Goal: Find specific page/section: Find specific page/section

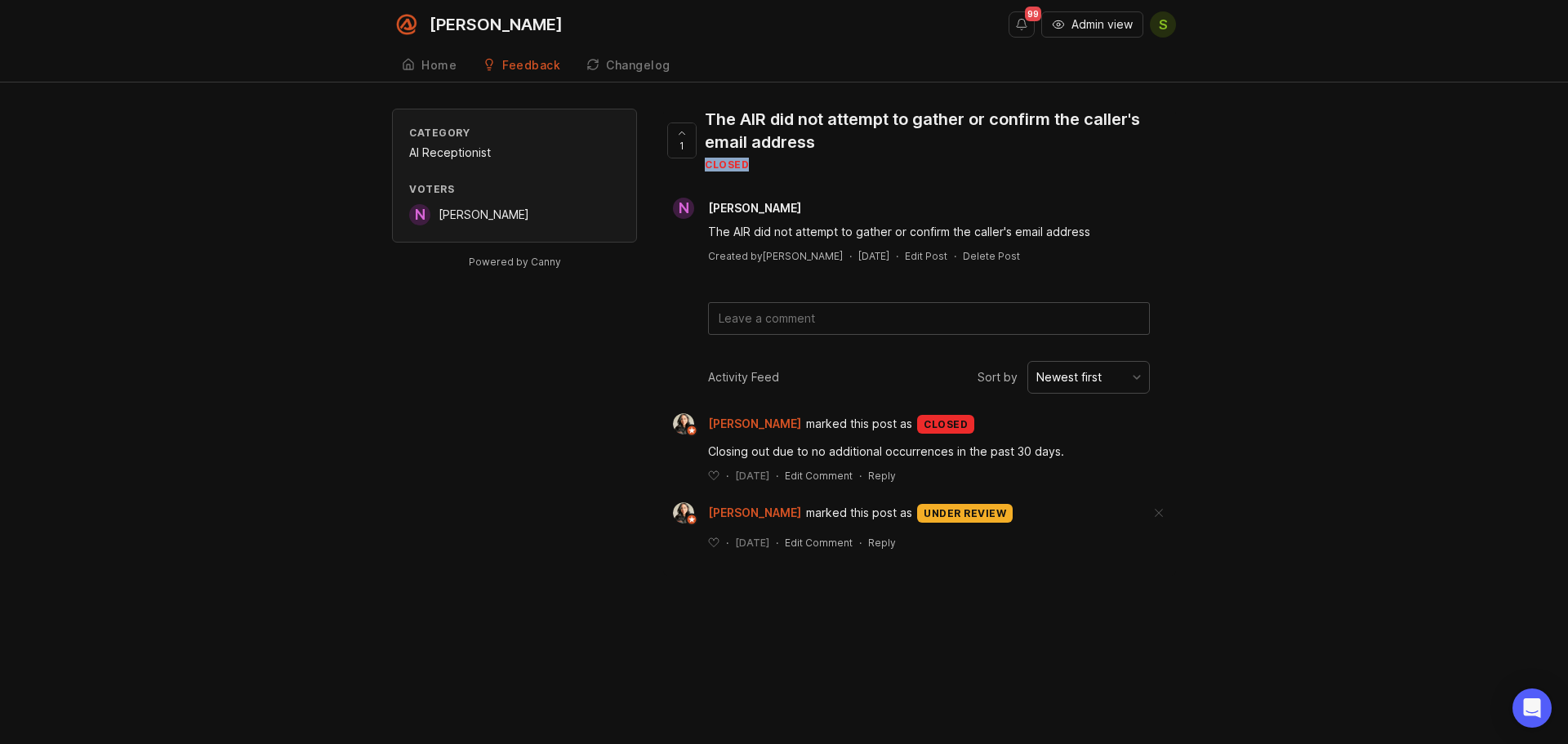
drag, startPoint x: 705, startPoint y: 164, endPoint x: 745, endPoint y: 169, distance: 40.3
click at [745, 169] on div "closed" at bounding box center [934, 164] width 458 height 13
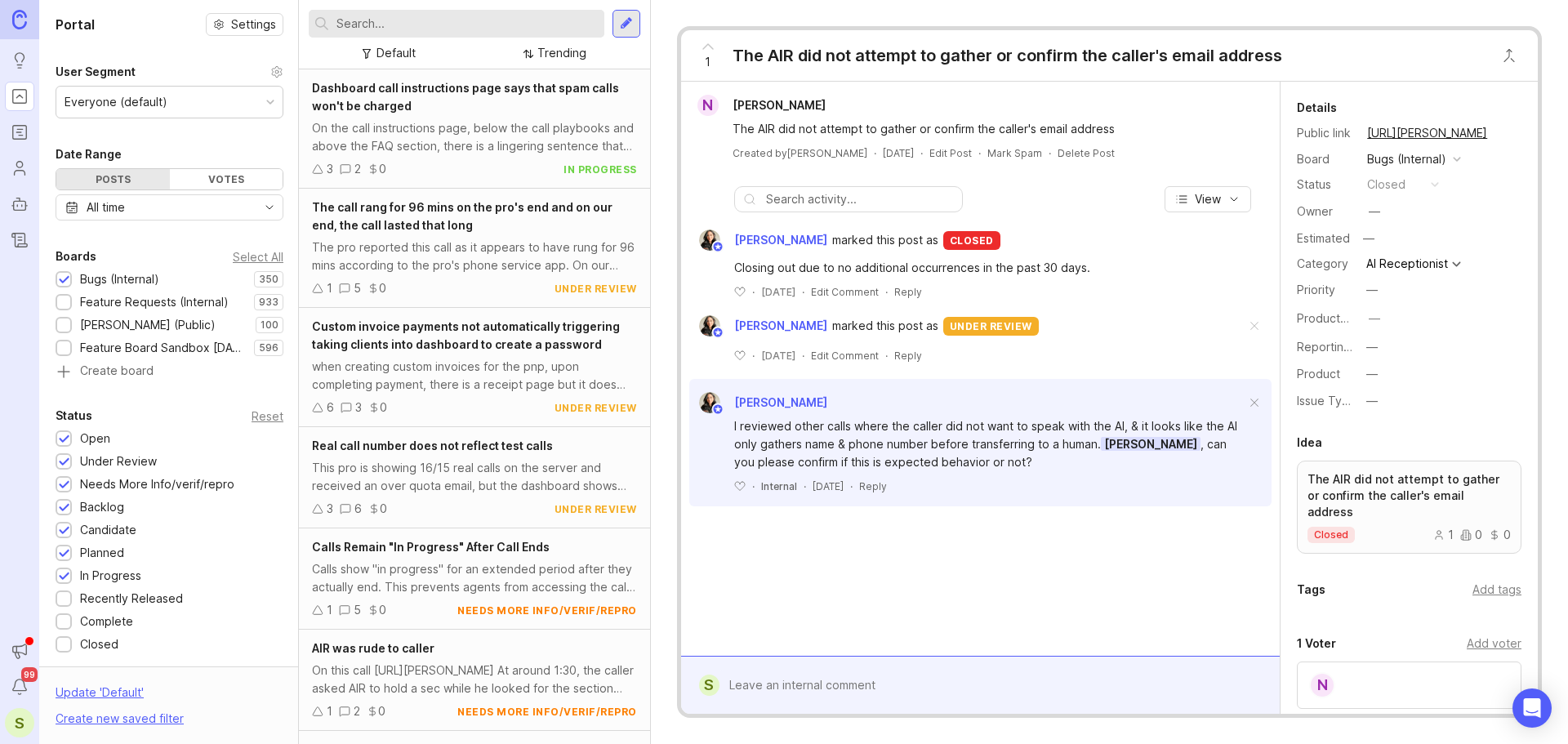
click at [402, 19] on input "text" at bounding box center [467, 23] width 261 height 18
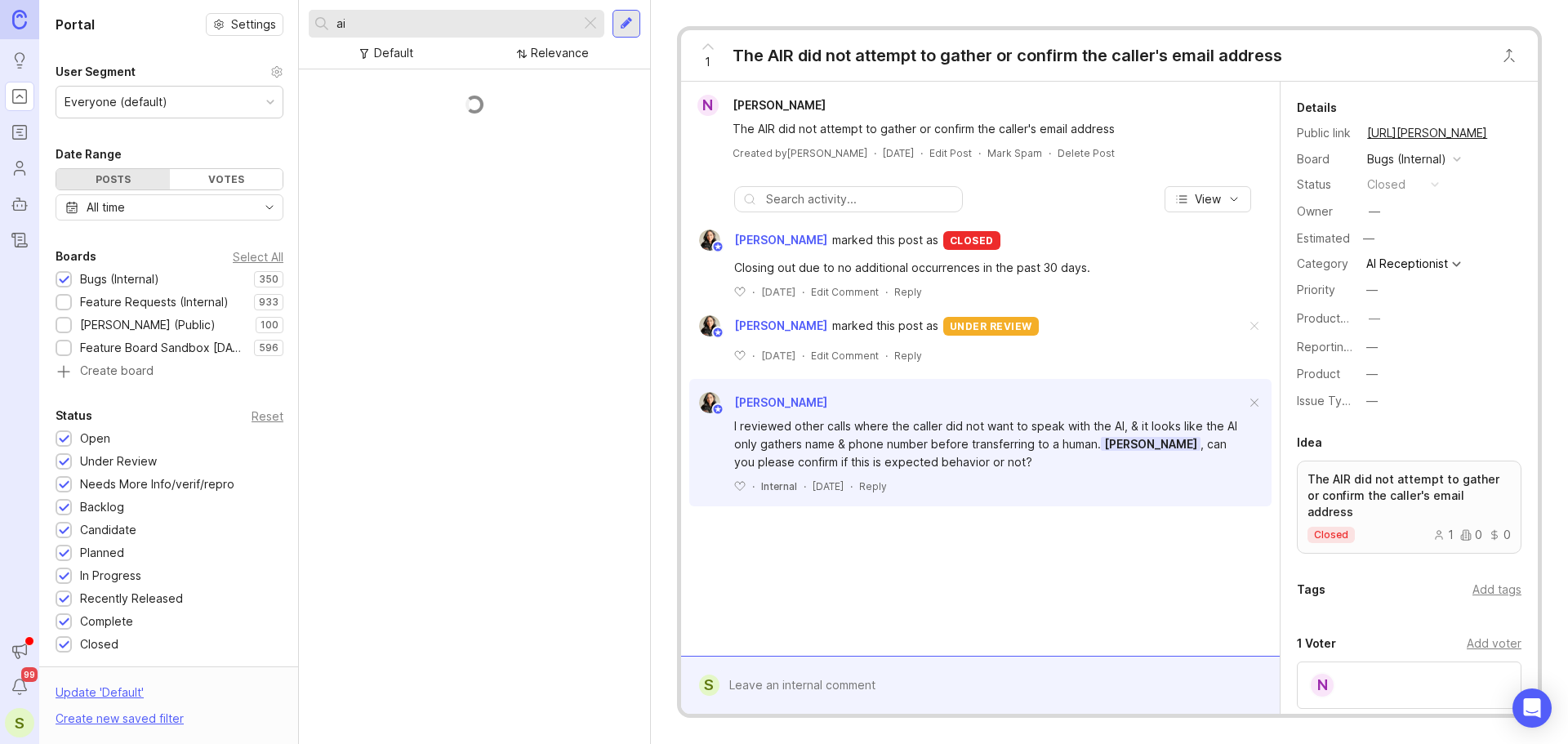
type input "a"
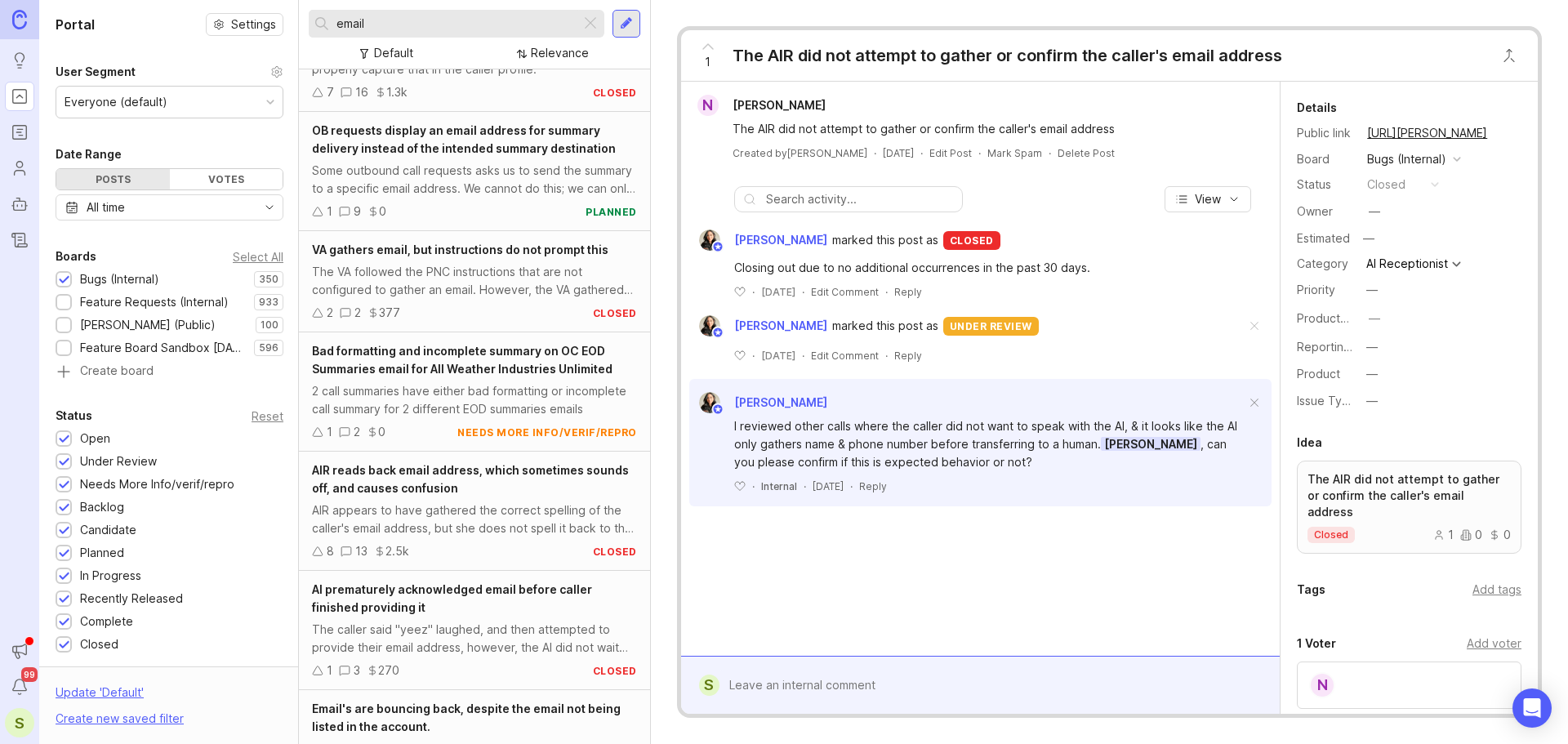
scroll to position [1432, 0]
type input "email"
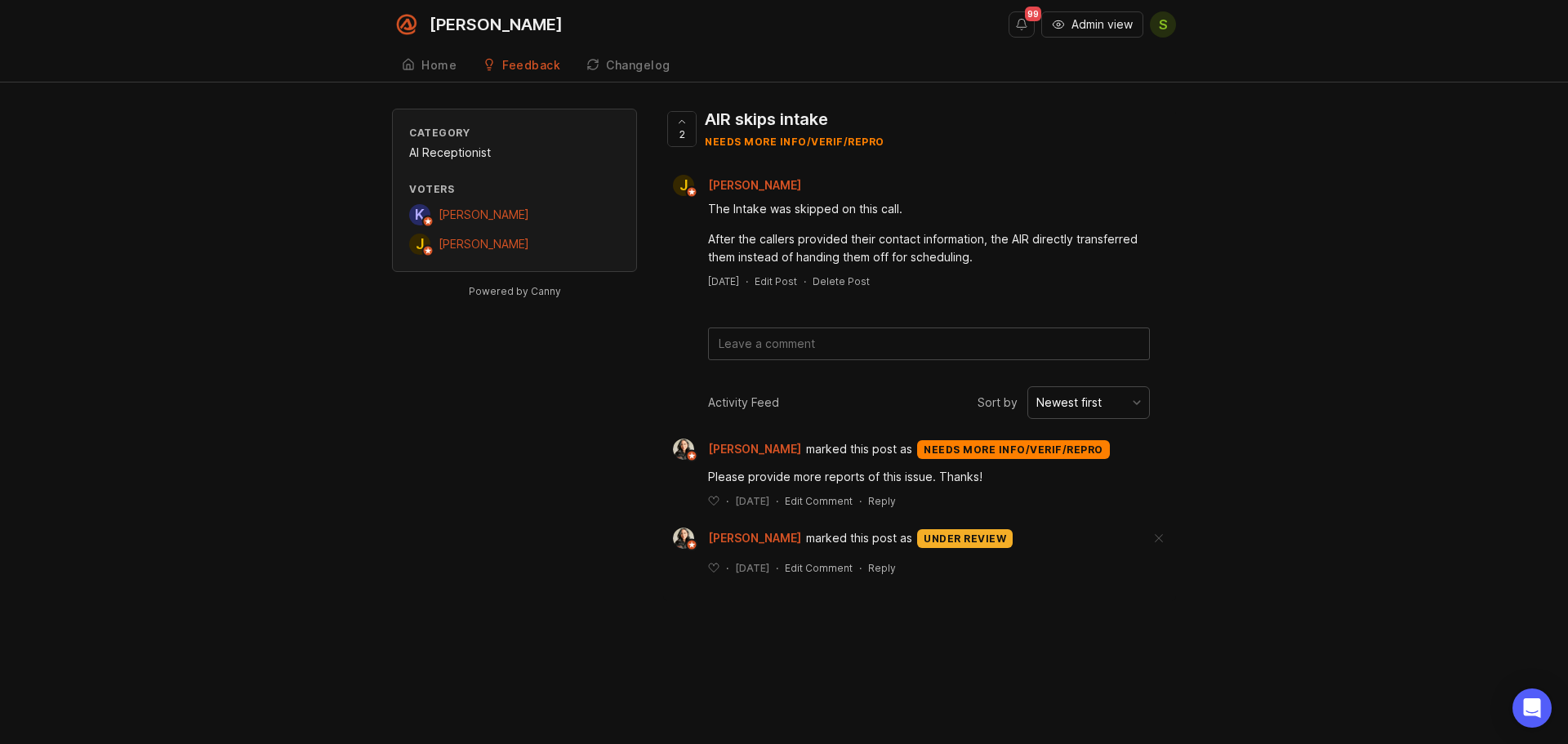
click at [1028, 24] on button "Notifications" at bounding box center [1021, 24] width 26 height 26
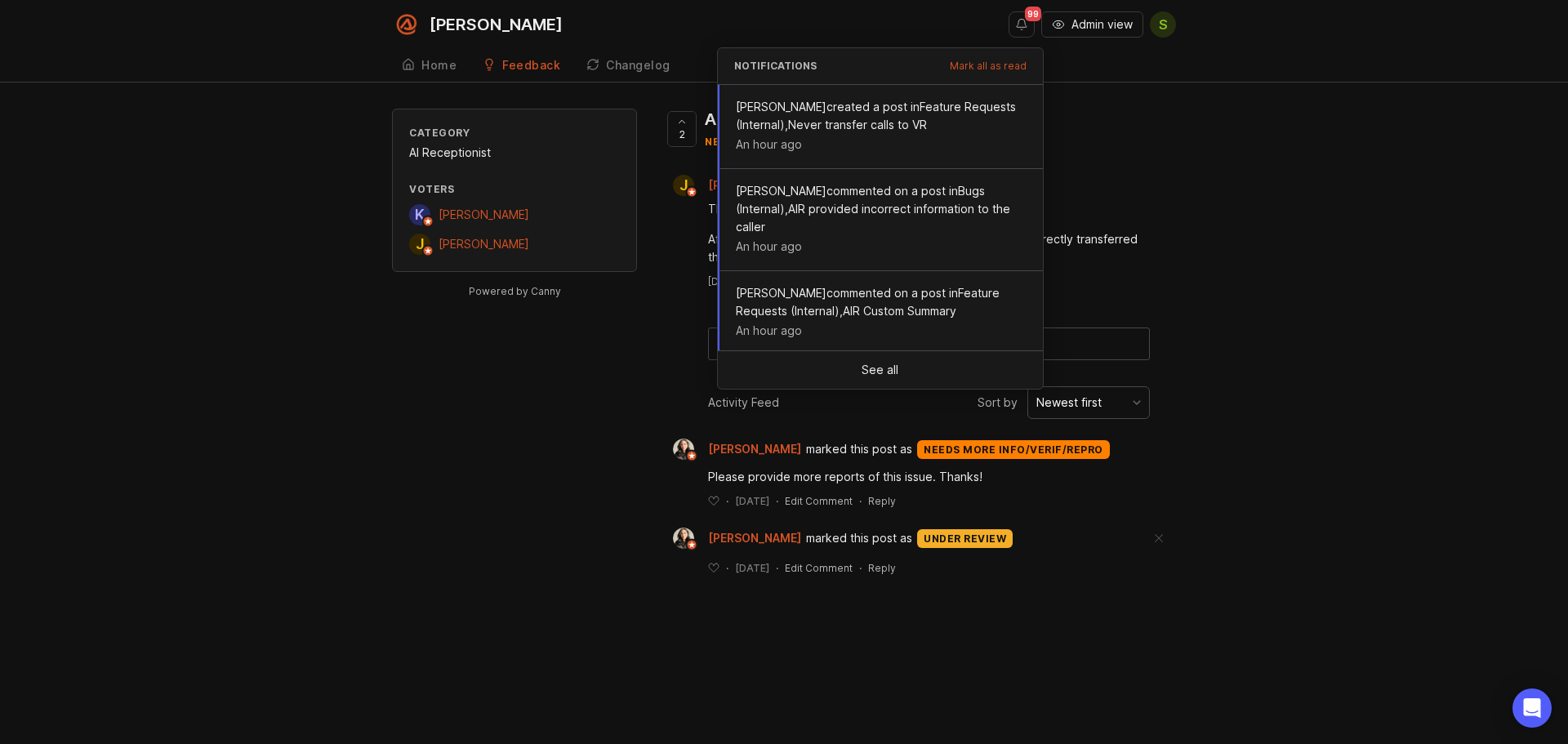
click at [978, 63] on span "Mark all as read" at bounding box center [988, 67] width 77 height 10
click at [996, 62] on span "Mark all as read" at bounding box center [988, 67] width 77 height 10
click at [1014, 28] on button "Notifications" at bounding box center [1021, 24] width 26 height 26
